Goal: Task Accomplishment & Management: Complete application form

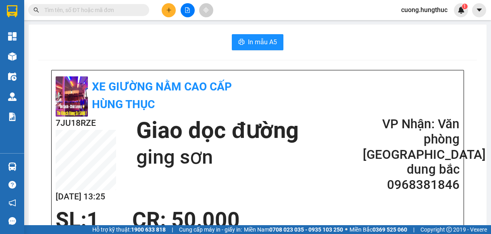
scroll to position [40, 0]
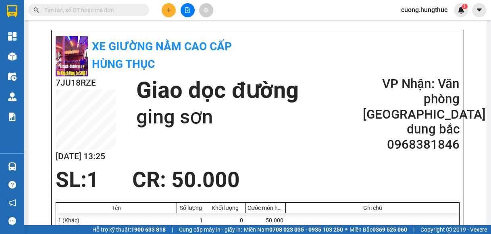
drag, startPoint x: 396, startPoint y: 162, endPoint x: 227, endPoint y: 14, distance: 224.4
click at [396, 161] on div "7JU18RZE [DATE] 13:25 Giao dọc đường ging sơn VP Nhận: Văn phòng [GEOGRAPHIC_DA…" at bounding box center [258, 122] width 404 height 91
click at [166, 14] on button at bounding box center [168, 10] width 14 height 14
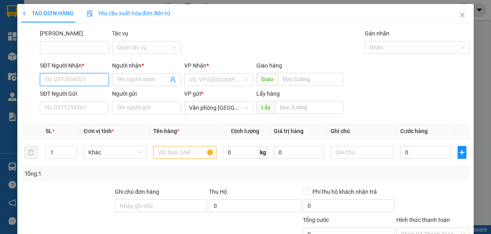
click at [61, 83] on input "SĐT Người Nhận *" at bounding box center [74, 79] width 69 height 13
click at [56, 97] on div "0982200798 - chị tra" at bounding box center [73, 95] width 58 height 9
type input "0982200798"
type input "chị tra"
type input "0982200798"
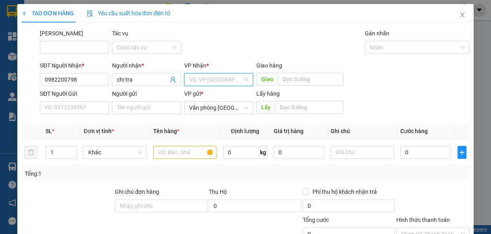
click at [204, 77] on input "search" at bounding box center [216, 80] width 54 height 12
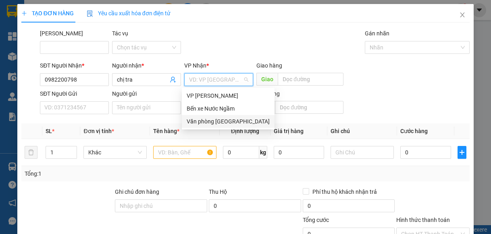
click at [208, 120] on div "Văn phòng [GEOGRAPHIC_DATA]" at bounding box center [227, 121] width 83 height 9
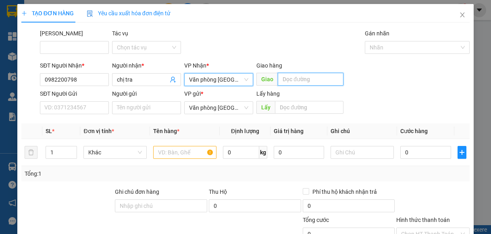
click at [289, 83] on input "text" at bounding box center [310, 79] width 66 height 13
type input "lạt"
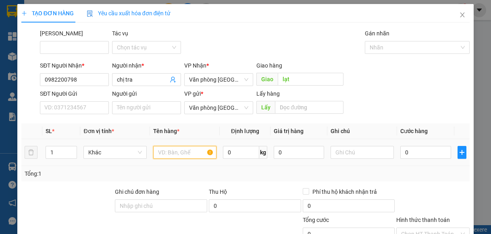
click at [162, 156] on input "text" at bounding box center [184, 152] width 63 height 13
type input "1"
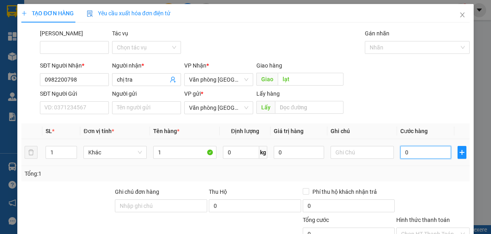
click at [426, 154] on input "0" at bounding box center [425, 152] width 50 height 13
type input "5"
type input "50"
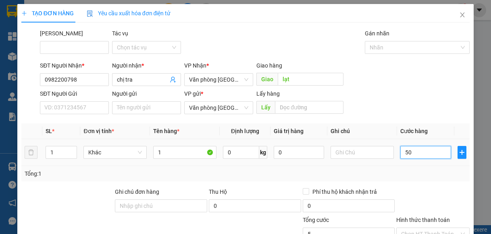
type input "50"
type input "500"
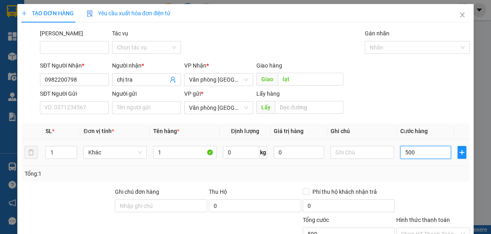
type input "5.000"
type input "50.000"
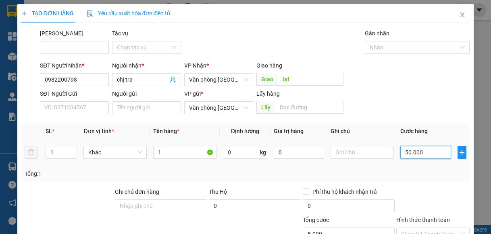
type input "50.000"
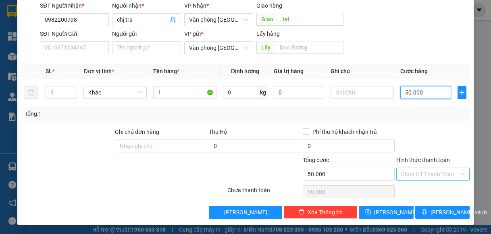
scroll to position [60, 0]
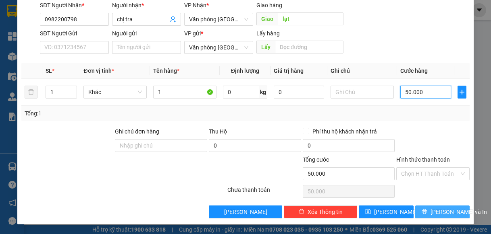
type input "50.000"
click at [435, 212] on span "[PERSON_NAME] và In" at bounding box center [458, 212] width 56 height 9
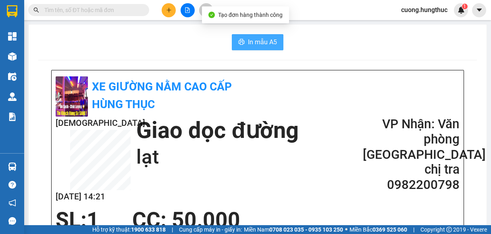
click at [268, 43] on span "In mẫu A5" at bounding box center [262, 42] width 29 height 10
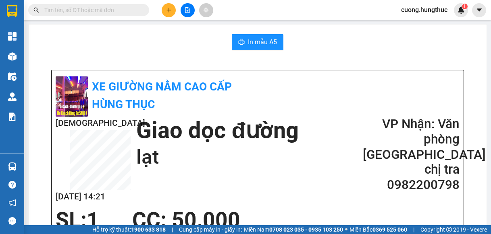
click at [386, 207] on div "1ILNUHZM [DATE] 14:21 Giao dọc đường lạt VP Nhận: Văn phòng Tân Kỳ chị tra 09…" at bounding box center [258, 162] width 404 height 91
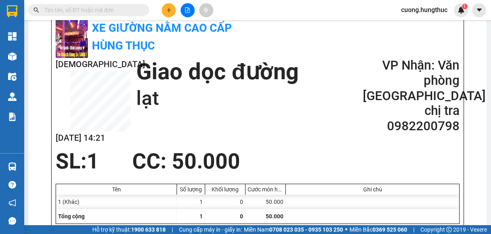
scroll to position [121, 0]
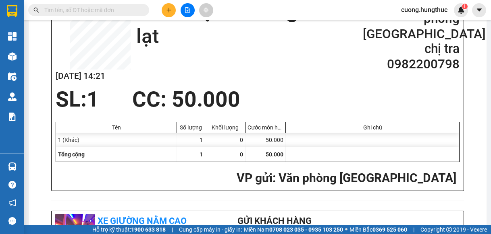
click at [173, 10] on button at bounding box center [168, 10] width 14 height 14
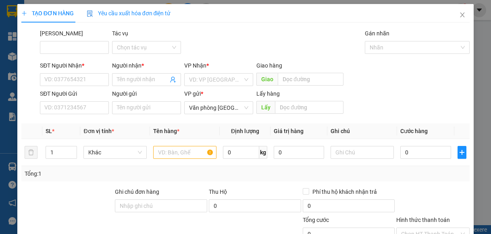
click at [83, 86] on div "SĐT Người Nhận * VD: 0377654321" at bounding box center [74, 75] width 69 height 28
click at [77, 82] on input "SĐT Người Nhận *" at bounding box center [74, 79] width 69 height 13
type input "0975724018"
click at [146, 79] on input "Người nhận *" at bounding box center [142, 79] width 51 height 9
type input "c"
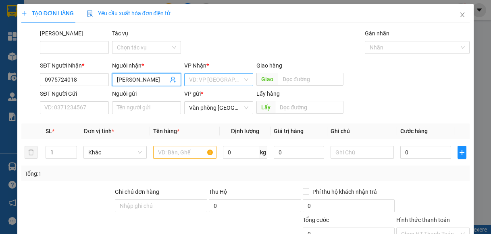
type input "[PERSON_NAME]"
click at [205, 83] on input "search" at bounding box center [216, 80] width 54 height 12
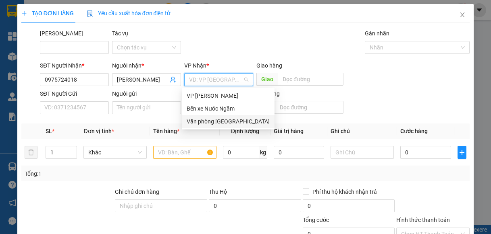
click at [217, 120] on div "Văn phòng [GEOGRAPHIC_DATA]" at bounding box center [227, 121] width 83 height 9
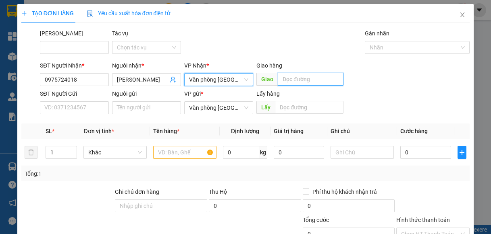
click at [294, 83] on input "text" at bounding box center [310, 79] width 66 height 13
type input "gần bệnh viện tây bắc"
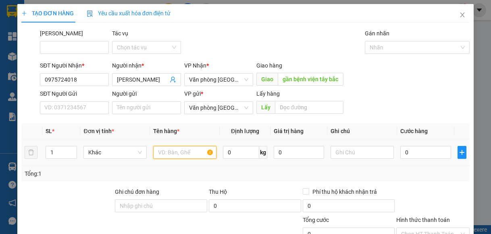
click at [188, 155] on input "text" at bounding box center [184, 152] width 63 height 13
type input "1"
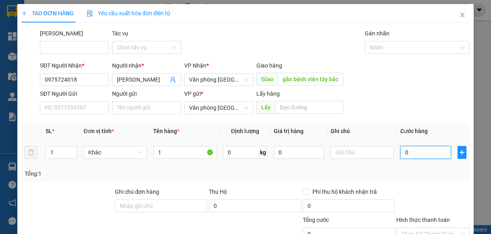
click at [411, 155] on input "0" at bounding box center [425, 152] width 50 height 13
type input "5"
type input "50"
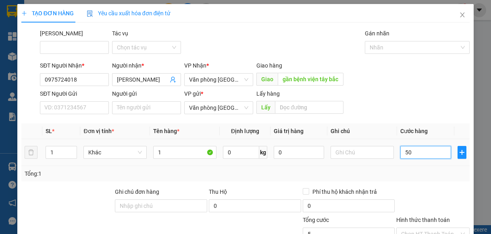
type input "50"
type input "500"
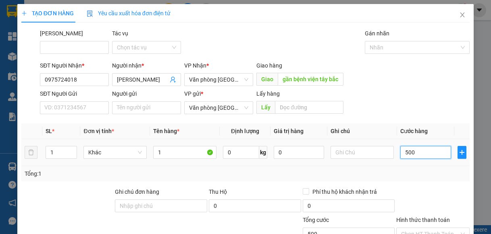
type input "5.000"
type input "50.000"
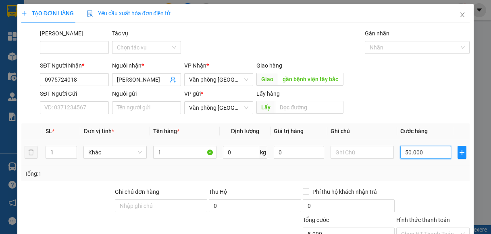
type input "50.000"
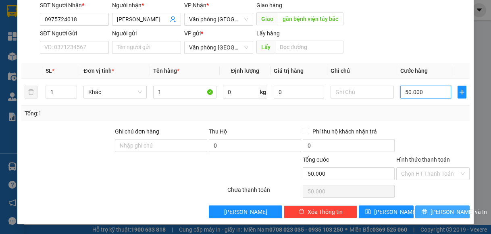
type input "50.000"
click at [424, 213] on icon "printer" at bounding box center [424, 212] width 6 height 6
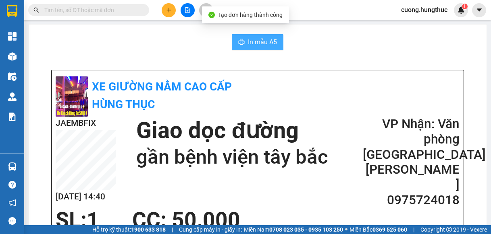
click at [251, 46] on span "In mẫu A5" at bounding box center [262, 42] width 29 height 10
